Goal: Task Accomplishment & Management: Manage account settings

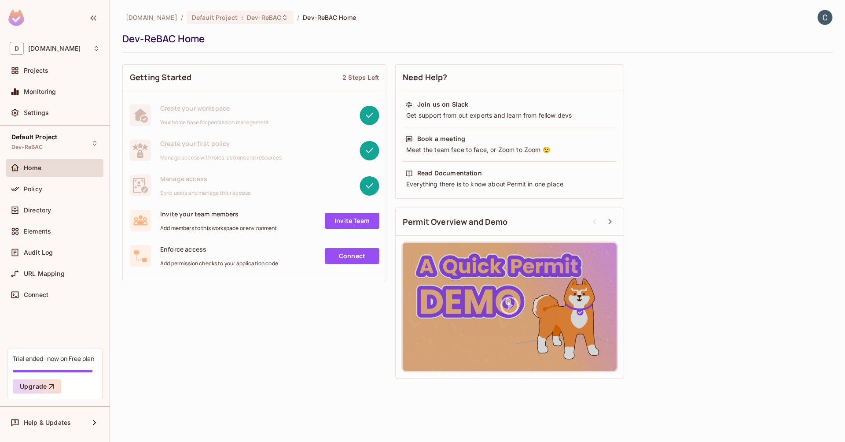
click at [285, 331] on div "Getting Started 2 Steps Left Create your workspace Your home base for permissio…" at bounding box center [477, 221] width 711 height 323
click at [67, 192] on div "Policy" at bounding box center [55, 189] width 90 height 11
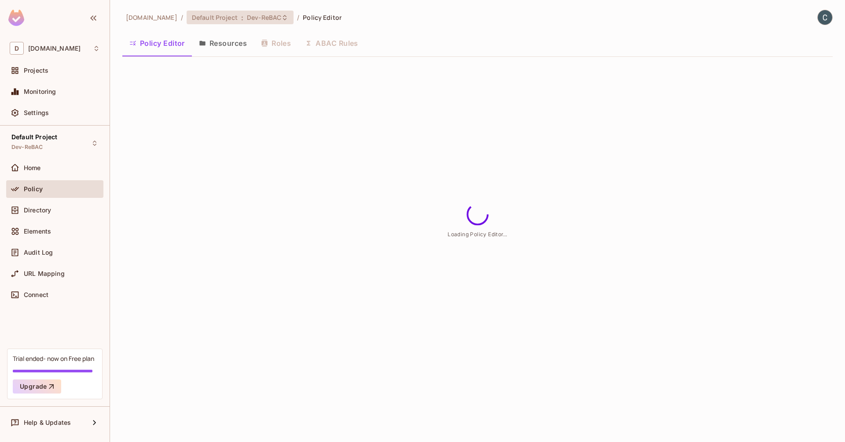
click at [238, 17] on span "Default Project" at bounding box center [215, 17] width 46 height 8
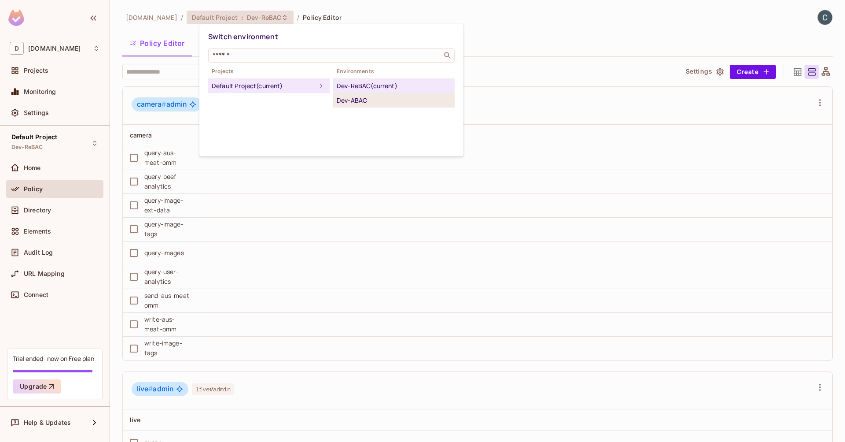
click at [376, 99] on div "Dev-ABAC" at bounding box center [394, 100] width 114 height 11
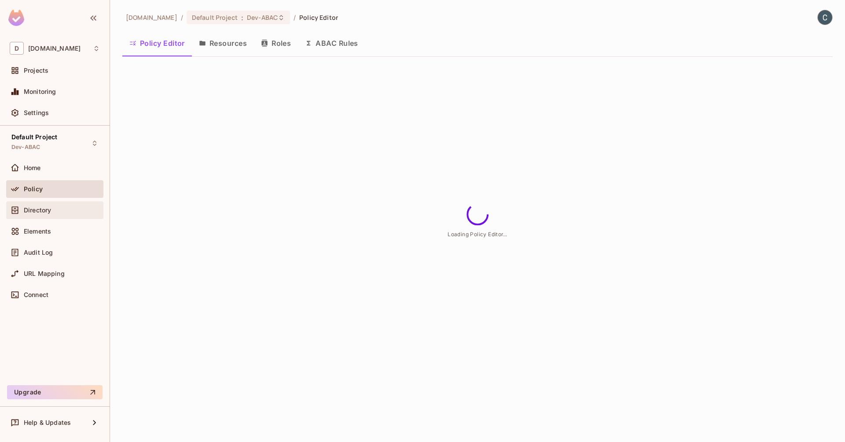
click at [51, 208] on span "Directory" at bounding box center [37, 209] width 27 height 7
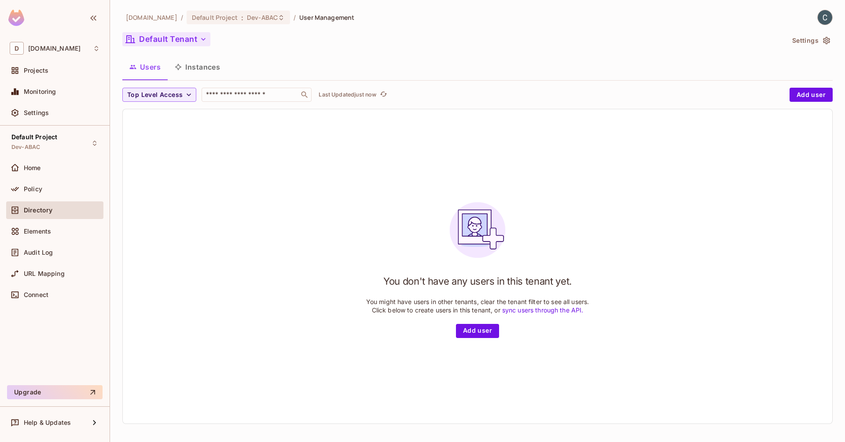
click at [203, 35] on icon "button" at bounding box center [203, 39] width 9 height 9
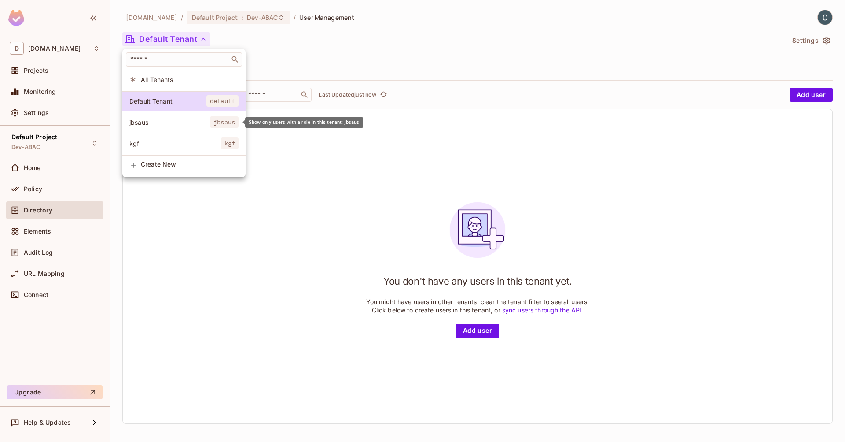
click at [170, 122] on span "jbsaus" at bounding box center [169, 122] width 81 height 8
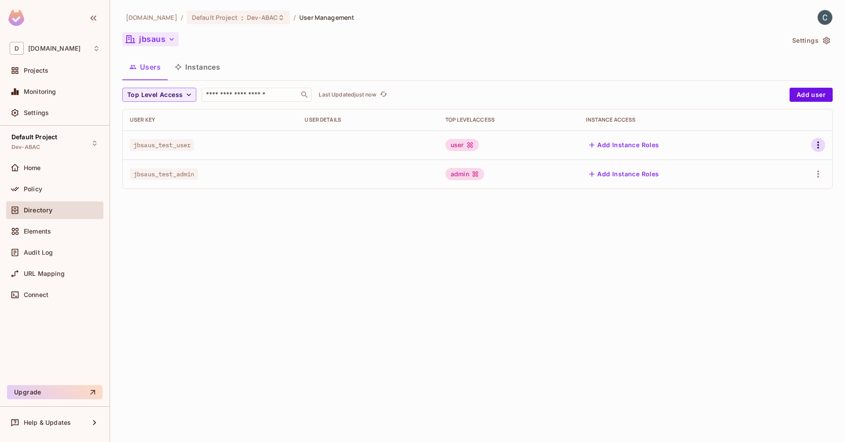
click at [823, 143] on icon "button" at bounding box center [818, 145] width 11 height 11
click at [804, 181] on div "Edit Attributes" at bounding box center [788, 184] width 44 height 9
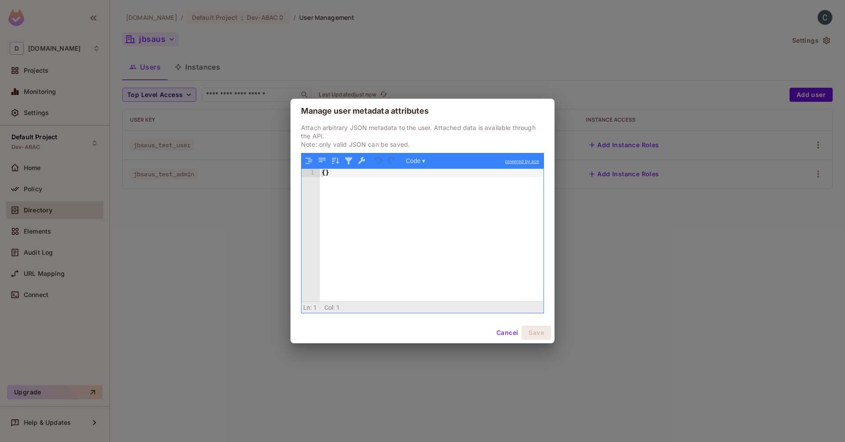
click at [326, 175] on div "{ }" at bounding box center [432, 243] width 224 height 149
click at [330, 182] on div "{ location: "beefcity" }" at bounding box center [432, 243] width 224 height 149
click at [541, 330] on button "Save" at bounding box center [536, 332] width 29 height 14
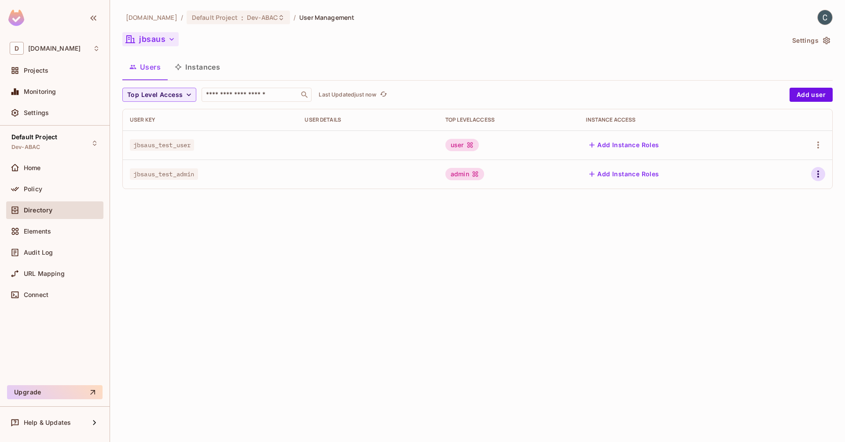
click at [820, 173] on icon "button" at bounding box center [818, 174] width 11 height 11
click at [614, 223] on div at bounding box center [422, 221] width 845 height 442
click at [9, 18] on img at bounding box center [16, 18] width 16 height 16
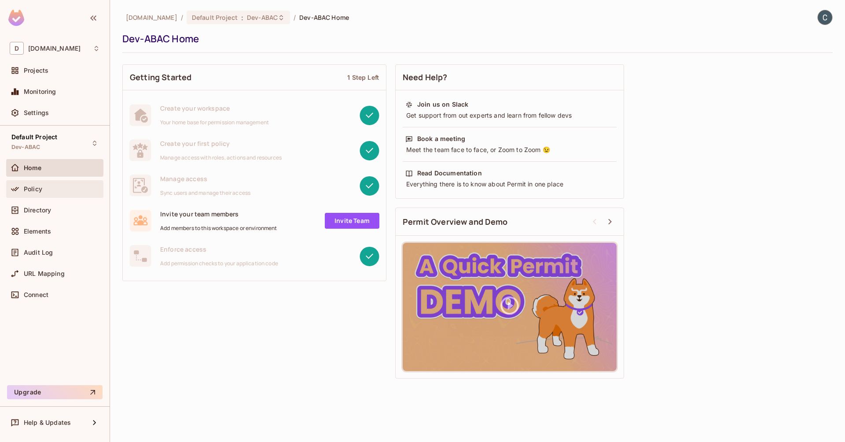
click at [62, 192] on div "Policy" at bounding box center [62, 188] width 76 height 7
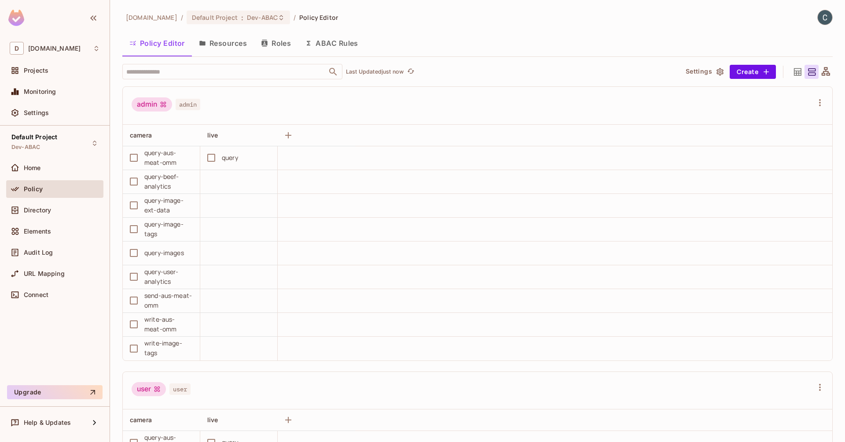
click at [231, 43] on button "Resources" at bounding box center [223, 43] width 62 height 22
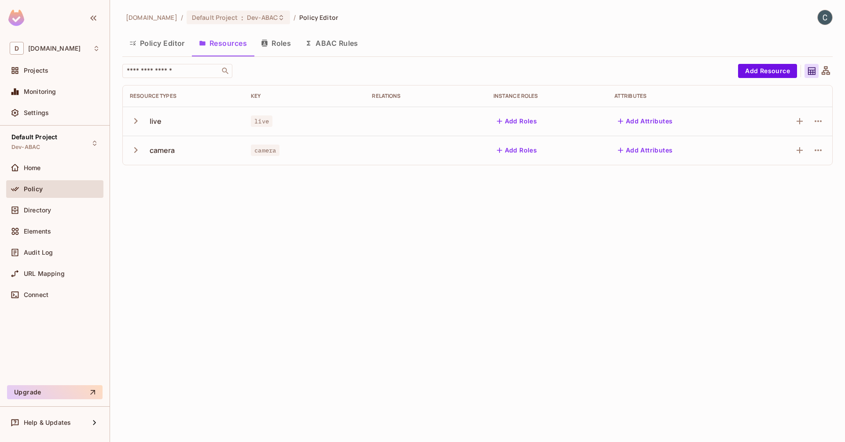
click at [172, 43] on button "Policy Editor" at bounding box center [157, 43] width 70 height 22
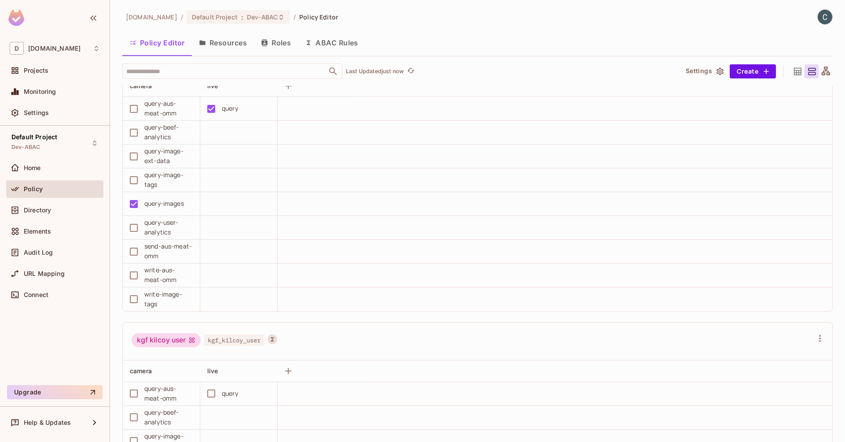
scroll to position [711, 0]
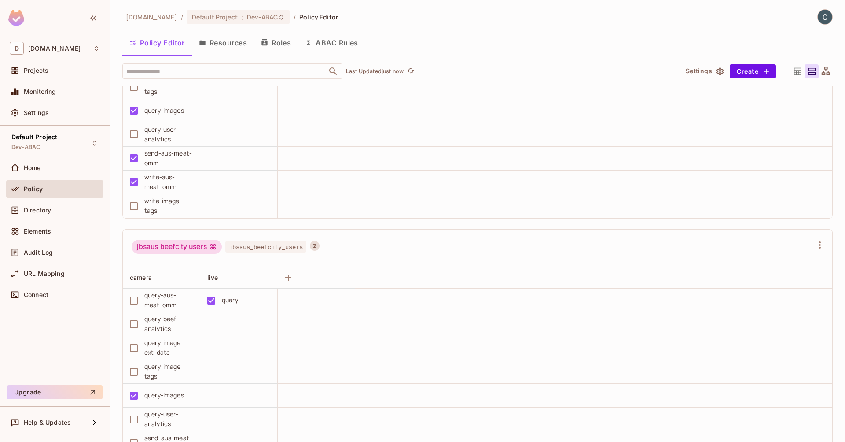
click at [233, 46] on button "Resources" at bounding box center [223, 43] width 62 height 22
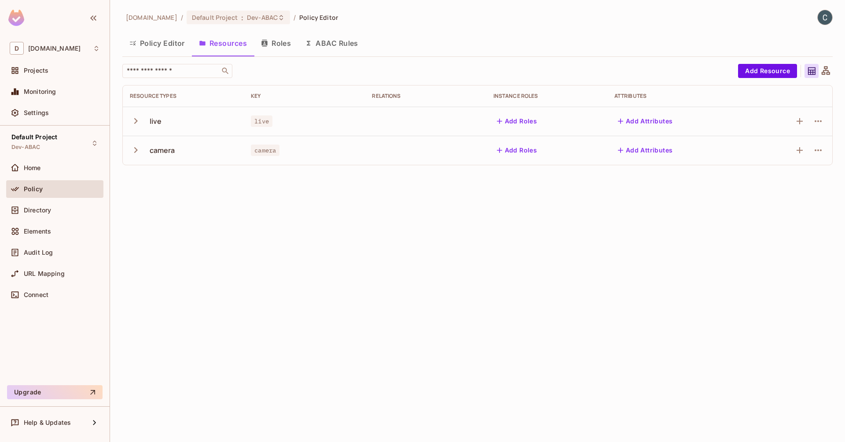
click at [319, 43] on button "ABAC Rules" at bounding box center [331, 43] width 67 height 22
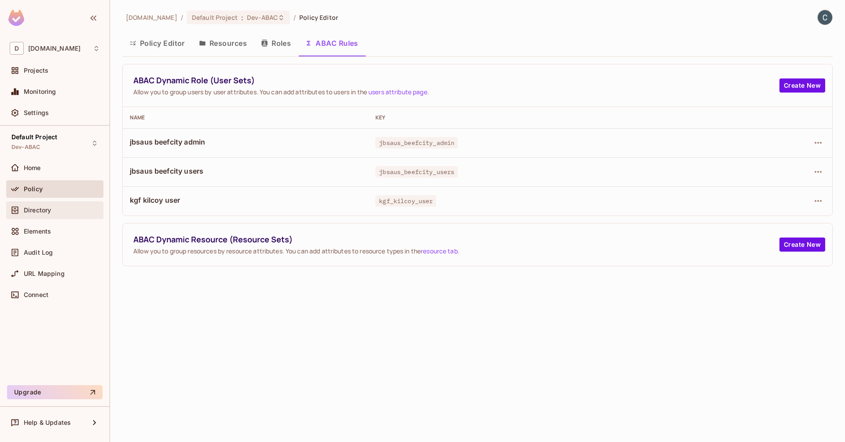
click at [59, 203] on div "Directory" at bounding box center [54, 210] width 97 height 18
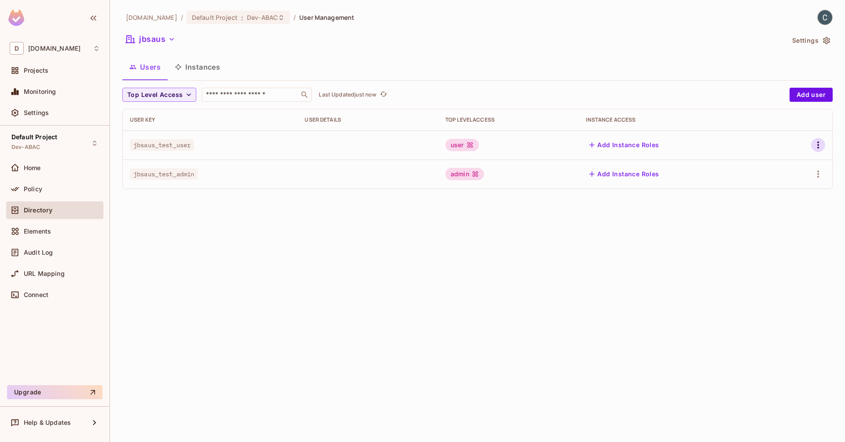
click at [821, 147] on icon "button" at bounding box center [818, 145] width 11 height 11
click at [790, 184] on div "Edit Attributes" at bounding box center [788, 184] width 44 height 9
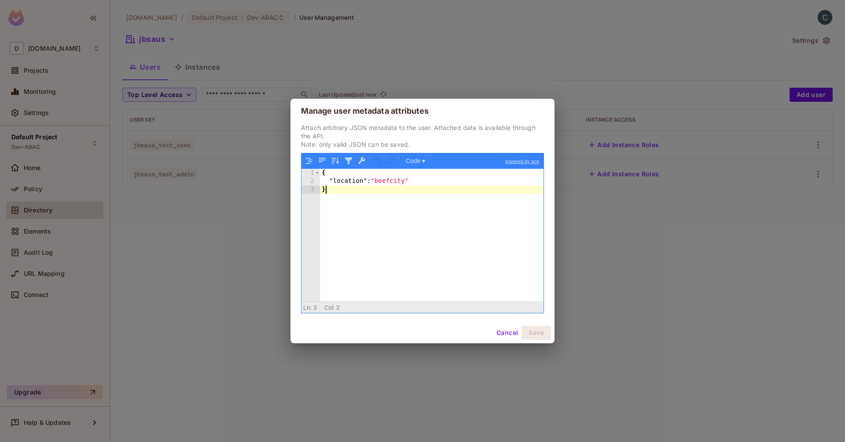
click at [442, 191] on div "{ "location" : "beefcity" }" at bounding box center [432, 243] width 224 height 149
click at [419, 159] on button "Code ▾" at bounding box center [416, 160] width 26 height 11
click at [423, 183] on div "Tree" at bounding box center [429, 183] width 53 height 11
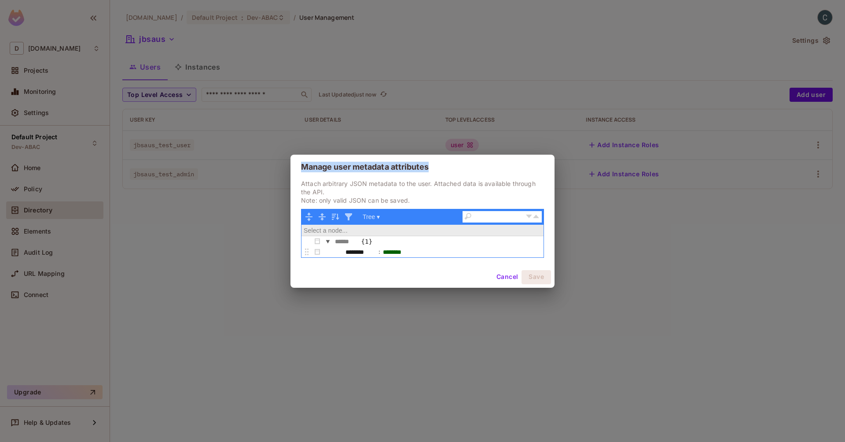
drag, startPoint x: 440, startPoint y: 166, endPoint x: 436, endPoint y: 152, distance: 13.8
click at [436, 152] on div "Manage user metadata attributes Attach arbitrary JSON metadata to the user. Att…" at bounding box center [422, 221] width 845 height 442
click at [305, 216] on button "button" at bounding box center [308, 216] width 11 height 11
click at [318, 252] on button "button" at bounding box center [317, 252] width 11 height 11
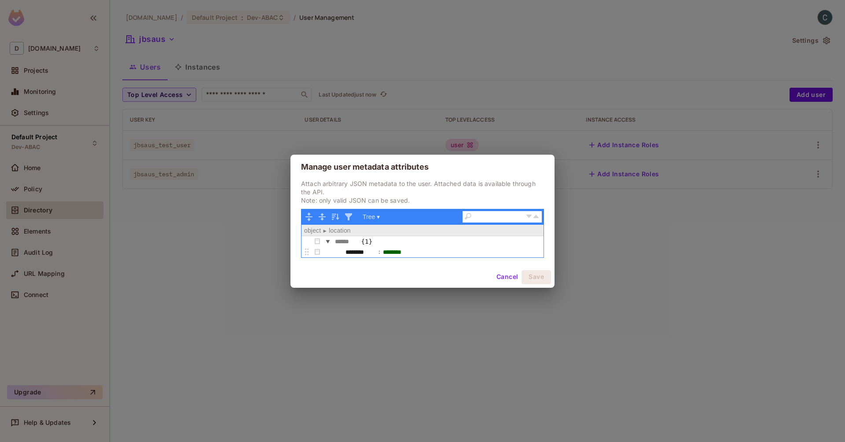
click at [426, 185] on p "Attach arbitrary JSON metadata to the user. Attached data is available through …" at bounding box center [422, 191] width 243 height 25
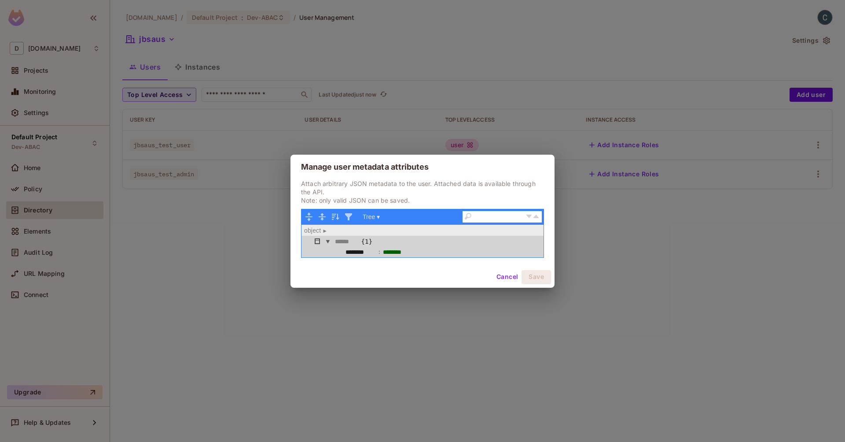
click at [315, 238] on button "button" at bounding box center [317, 241] width 11 height 11
click at [329, 253] on div "Type" at bounding box center [339, 252] width 53 height 11
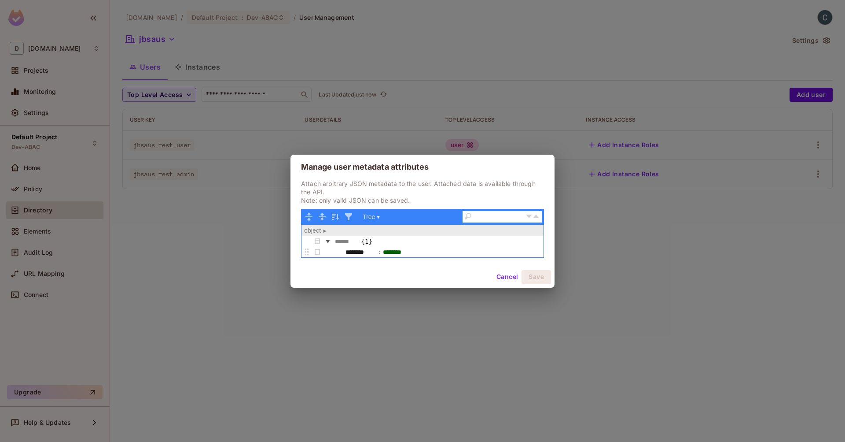
click at [431, 223] on div "Attach arbitrary JSON metadata to the user. Attached data is available through …" at bounding box center [423, 222] width 264 height 87
click at [318, 252] on button "button" at bounding box center [317, 252] width 11 height 11
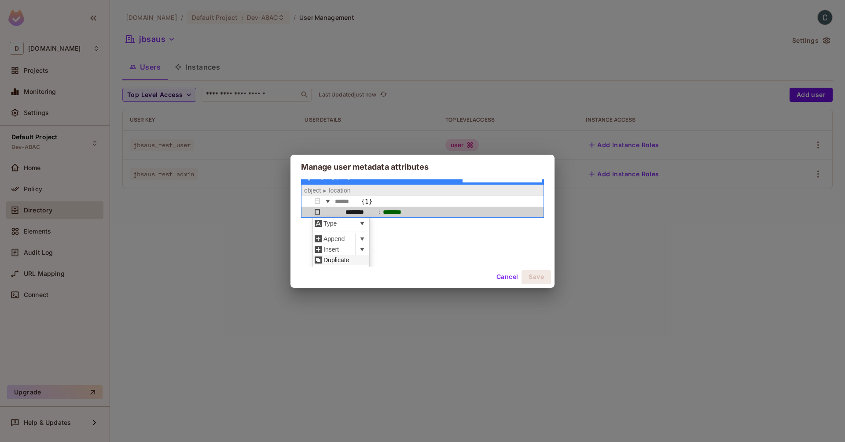
scroll to position [46, 0]
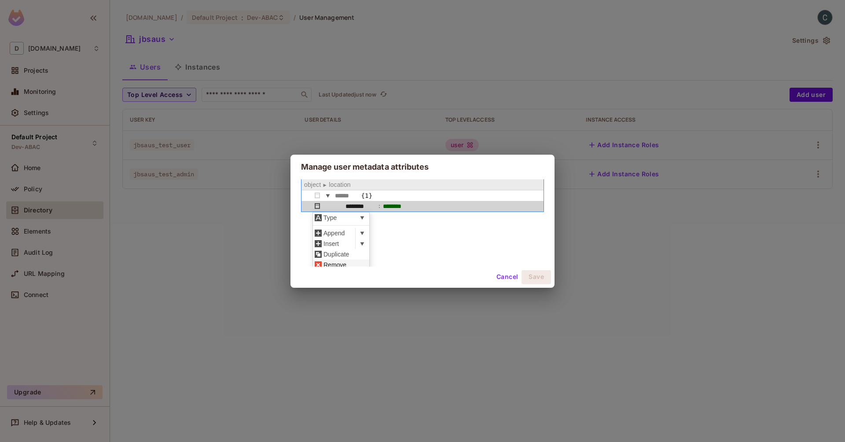
click at [341, 262] on div "Remove" at bounding box center [339, 264] width 53 height 11
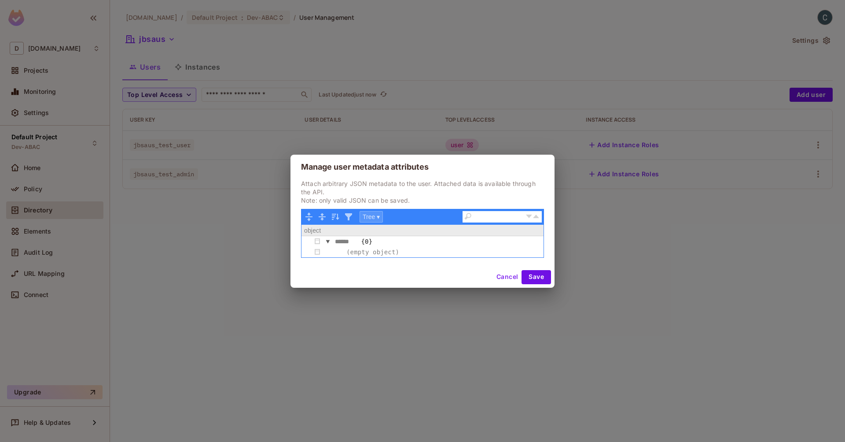
click at [379, 218] on button "Tree ▾" at bounding box center [371, 216] width 23 height 11
click at [381, 231] on div "Code" at bounding box center [386, 229] width 53 height 11
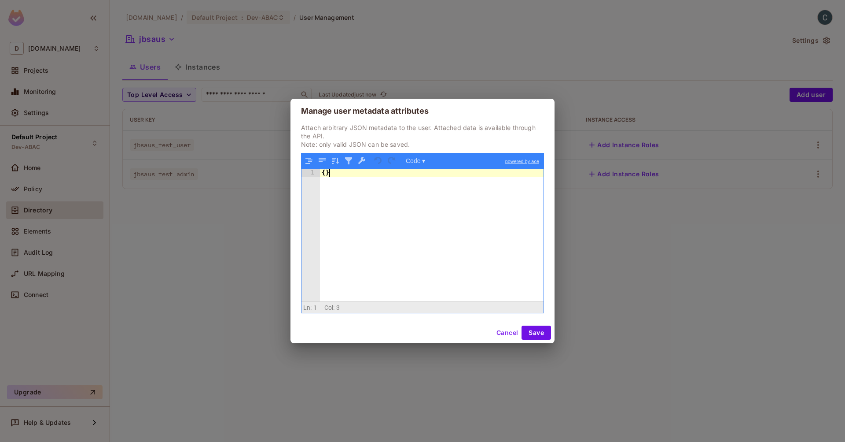
click at [345, 190] on div "{ }" at bounding box center [432, 243] width 224 height 149
click at [417, 161] on button "Code ▾" at bounding box center [416, 160] width 26 height 11
click at [415, 185] on div "Tree" at bounding box center [429, 183] width 53 height 11
click at [398, 201] on div at bounding box center [432, 243] width 224 height 149
click at [357, 160] on button "button" at bounding box center [361, 160] width 11 height 11
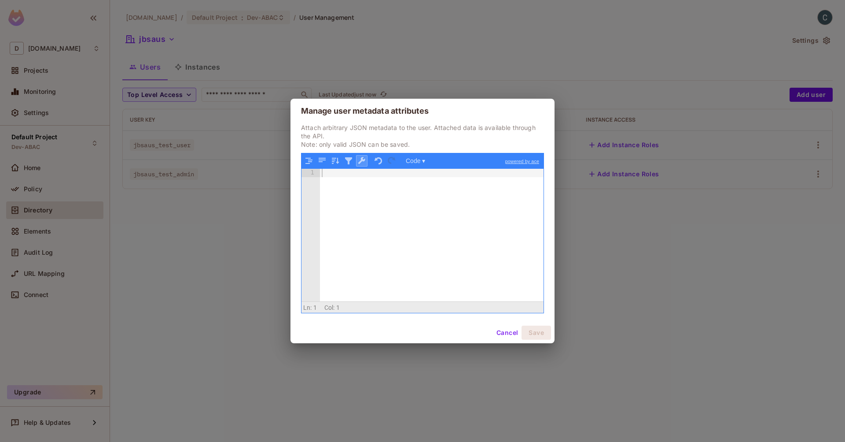
click at [365, 158] on button "button" at bounding box center [361, 160] width 11 height 11
click at [362, 180] on div at bounding box center [432, 243] width 224 height 149
click at [360, 159] on button "button" at bounding box center [361, 160] width 11 height 11
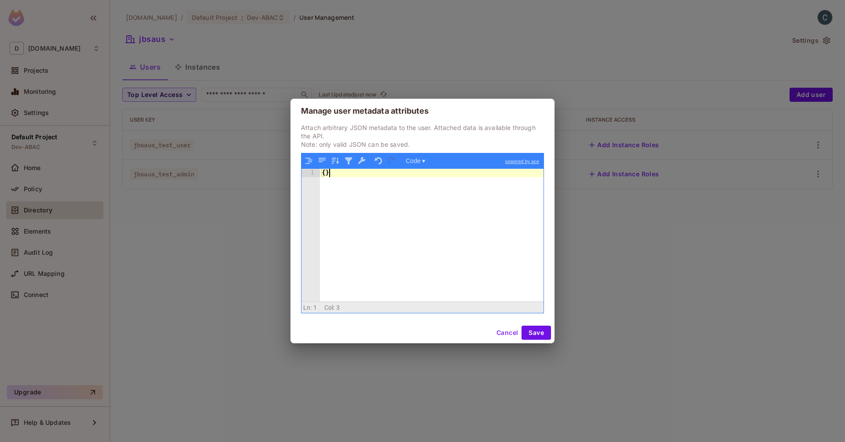
click at [360, 169] on div "{ }" at bounding box center [432, 243] width 224 height 149
click at [326, 173] on div "{ }" at bounding box center [432, 243] width 224 height 149
click at [361, 163] on button "button" at bounding box center [361, 160] width 11 height 11
click at [417, 180] on div "{ "location" : "beefcity "}" at bounding box center [432, 243] width 224 height 149
click at [340, 185] on div "{ "location" : "beefcity "}" at bounding box center [432, 243] width 224 height 149
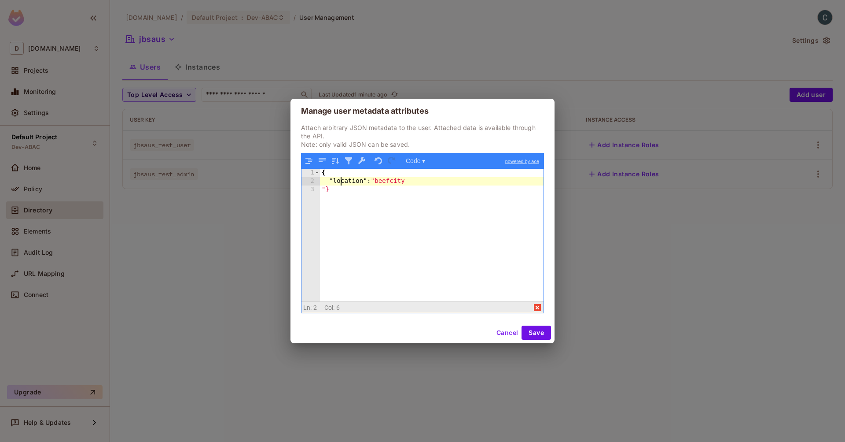
click at [323, 189] on div "{ "location" : "beefcity "}" at bounding box center [432, 243] width 224 height 149
click at [360, 162] on button "button" at bounding box center [361, 160] width 11 height 11
click at [348, 165] on button "button" at bounding box center [348, 160] width 11 height 11
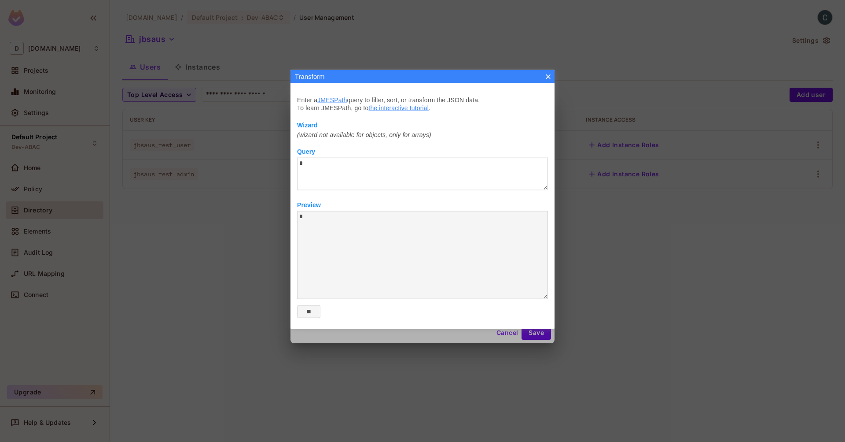
type textarea "**********"
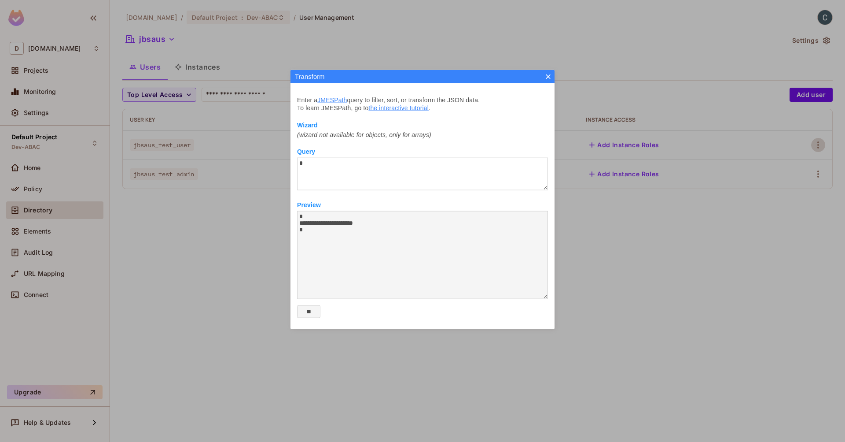
click at [550, 77] on button "×" at bounding box center [548, 76] width 7 height 7
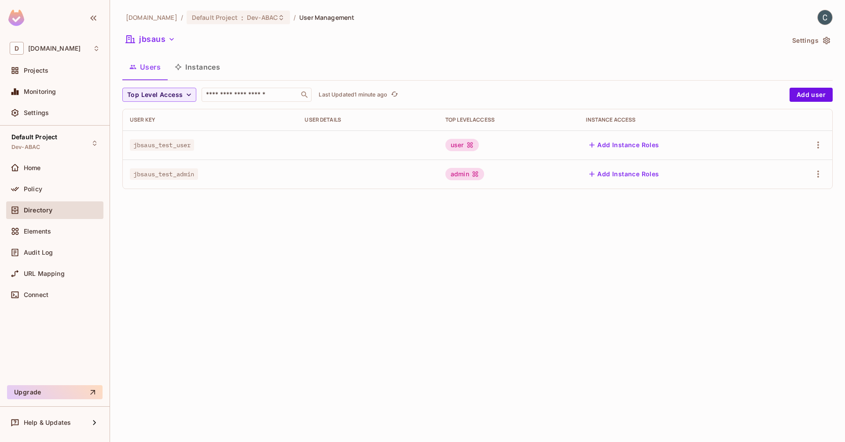
click at [531, 219] on div "[DOMAIN_NAME] / Default Project : Dev-ABAC / User Management jbsaus Settings Us…" at bounding box center [477, 221] width 735 height 442
click at [819, 147] on icon "button" at bounding box center [819, 144] width 2 height 7
click at [593, 227] on div at bounding box center [422, 221] width 845 height 442
click at [312, 239] on div "[DOMAIN_NAME] / Default Project : Dev-ABAC / User Management jbsaus Settings Us…" at bounding box center [477, 221] width 735 height 442
